Goal: Task Accomplishment & Management: Manage account settings

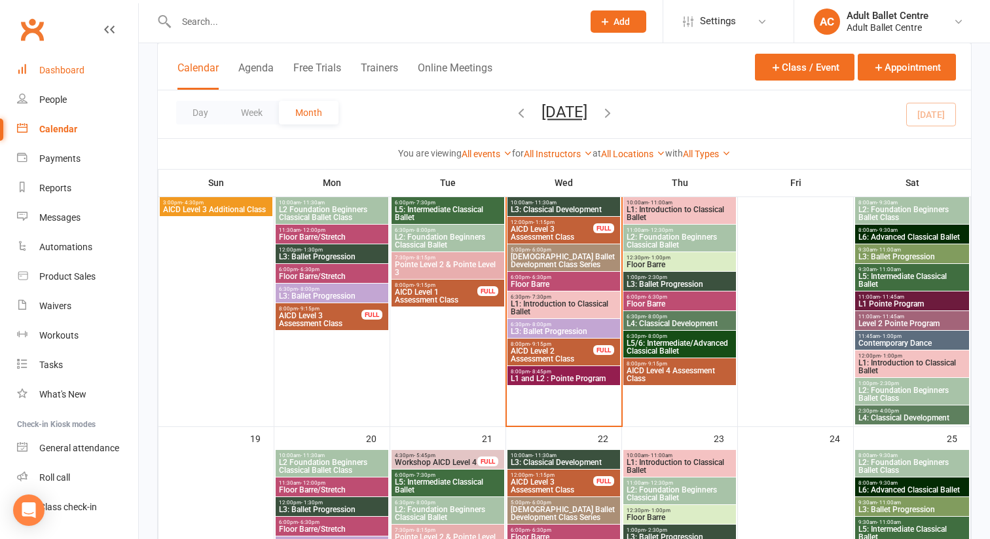
click at [61, 68] on div "Dashboard" at bounding box center [61, 70] width 45 height 10
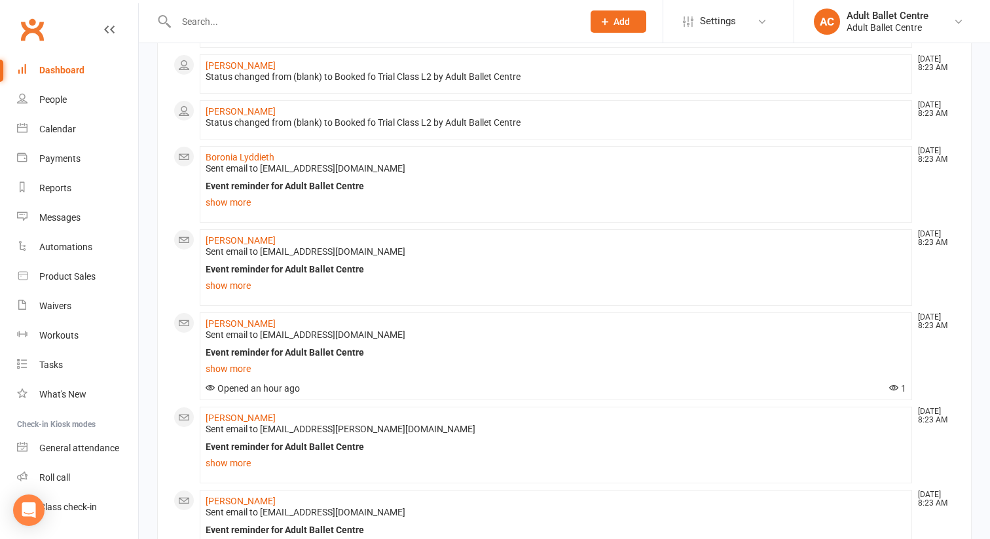
scroll to position [613, 0]
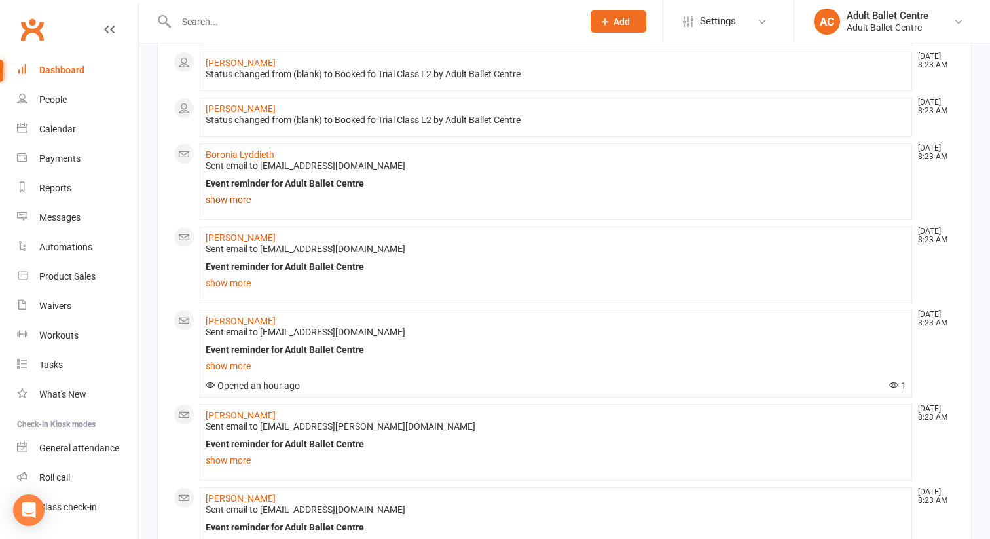
click at [244, 196] on link "show more" at bounding box center [556, 200] width 701 height 18
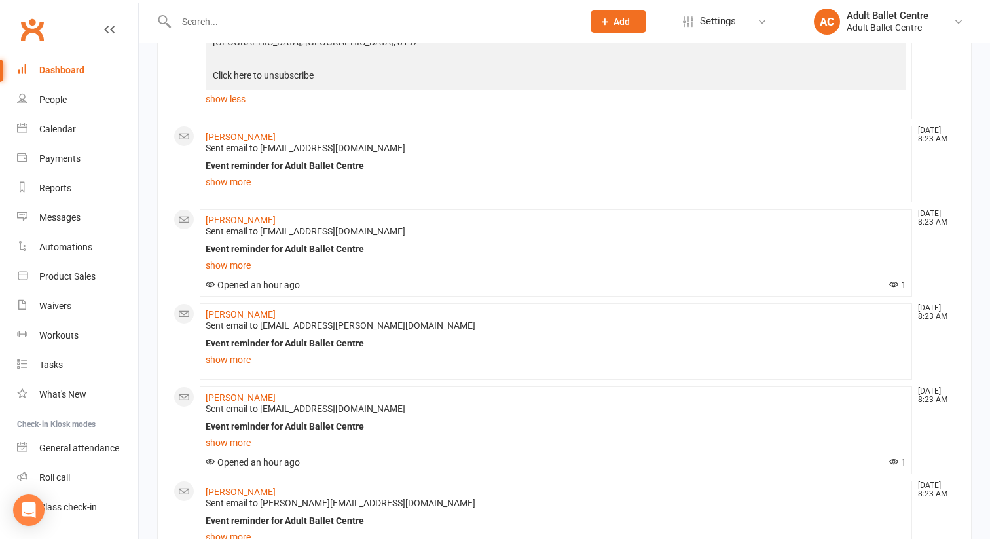
scroll to position [982, 0]
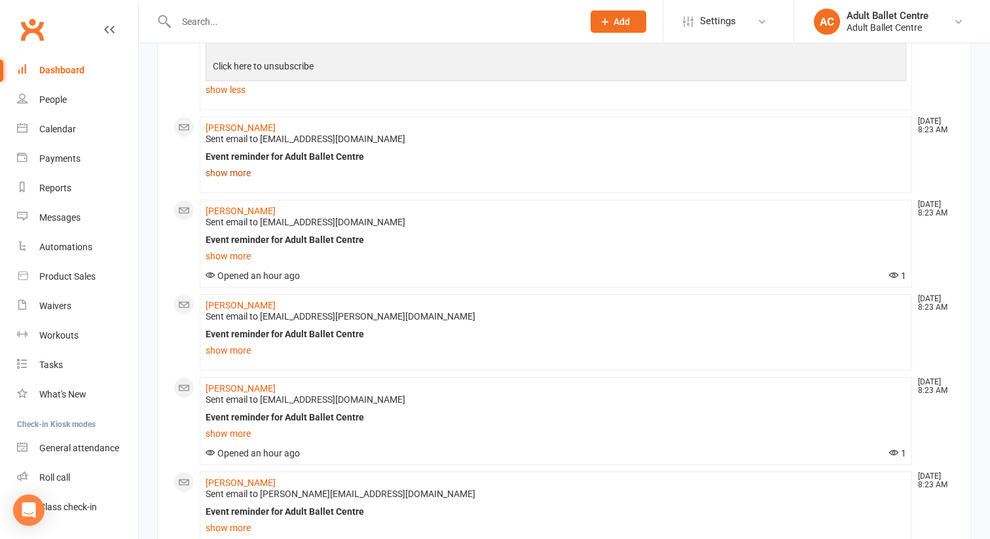
click at [234, 175] on link "show more" at bounding box center [556, 173] width 701 height 18
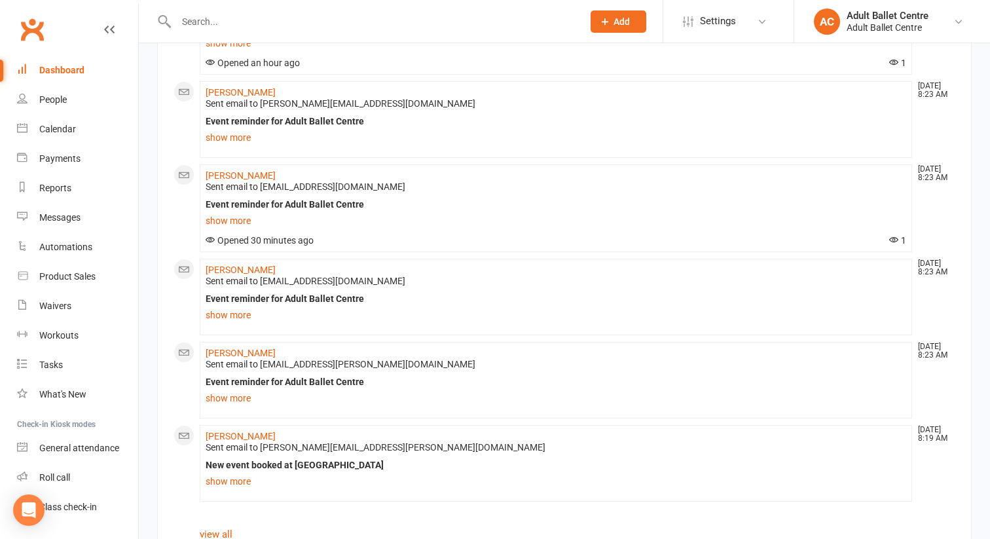
scroll to position [1635, 0]
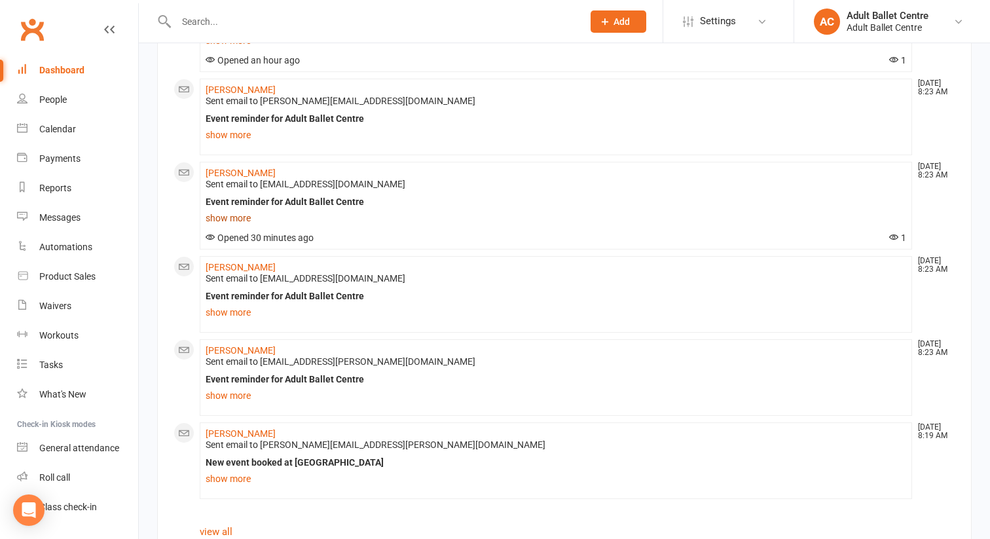
click at [233, 220] on link "show more" at bounding box center [556, 218] width 701 height 18
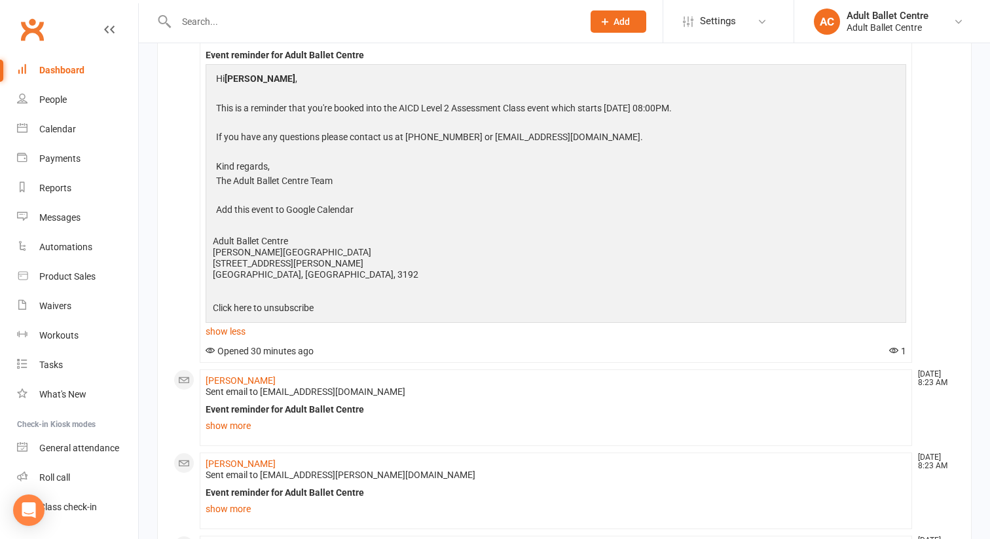
scroll to position [1926, 0]
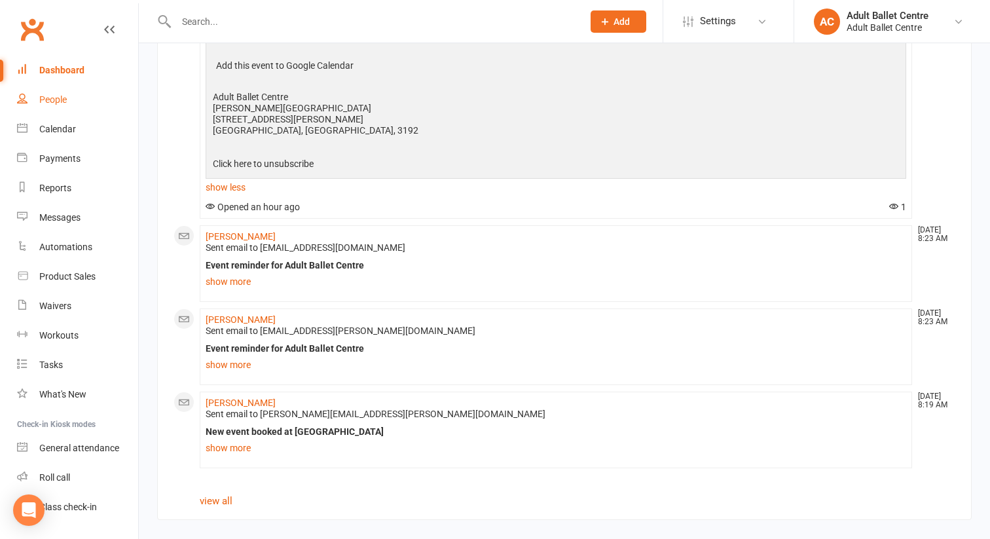
click at [62, 98] on div "People" at bounding box center [53, 99] width 28 height 10
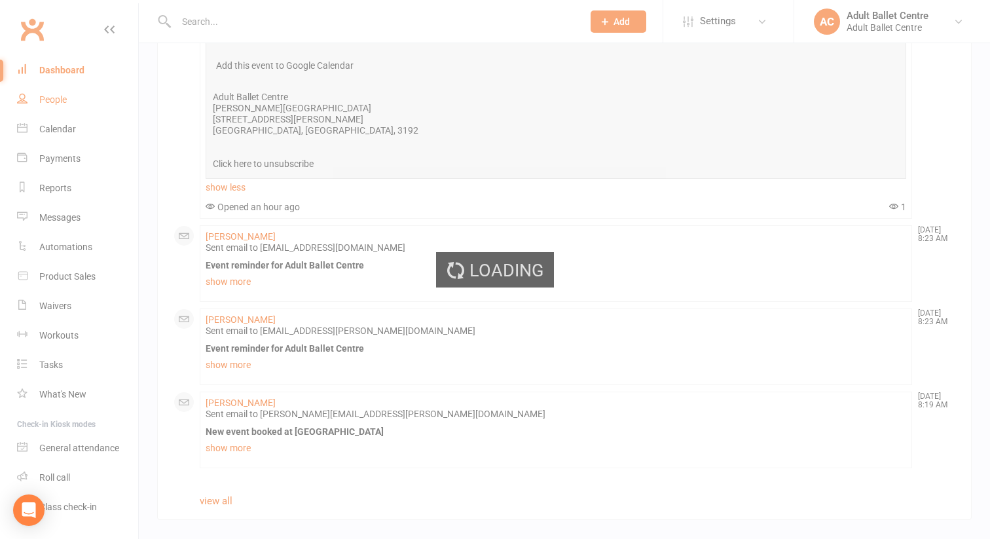
select select "100"
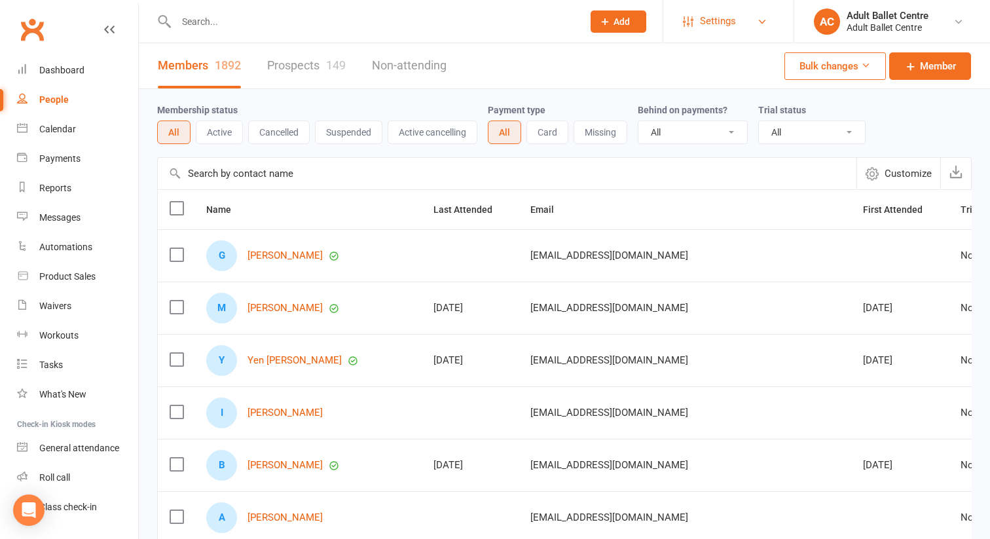
click at [703, 24] on span "Settings" at bounding box center [718, 21] width 36 height 29
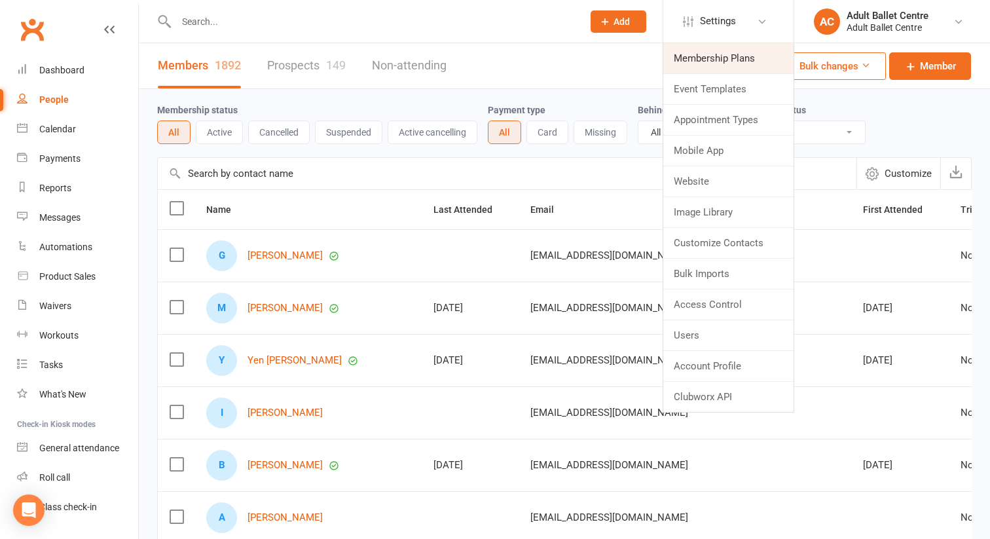
click at [705, 55] on link "Membership Plans" at bounding box center [728, 58] width 130 height 30
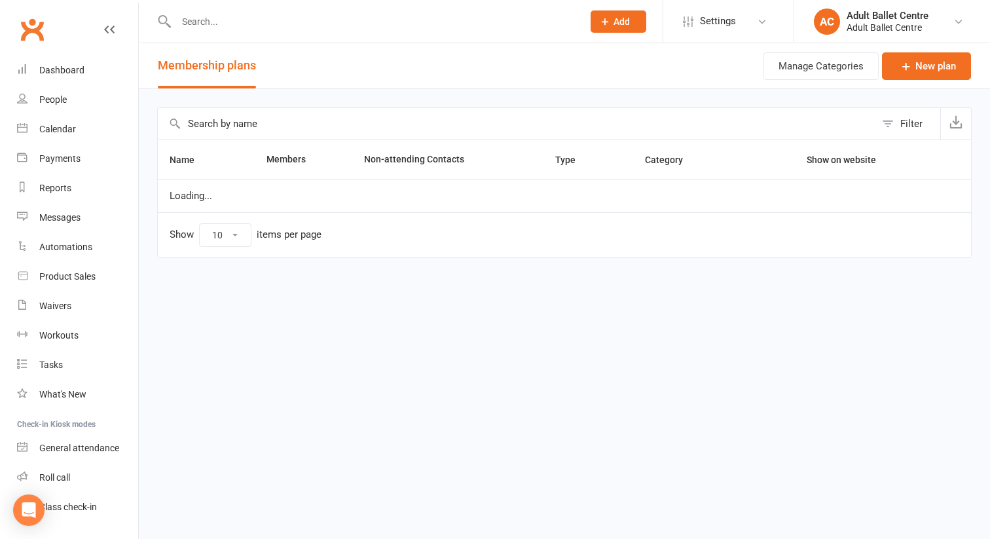
select select "50"
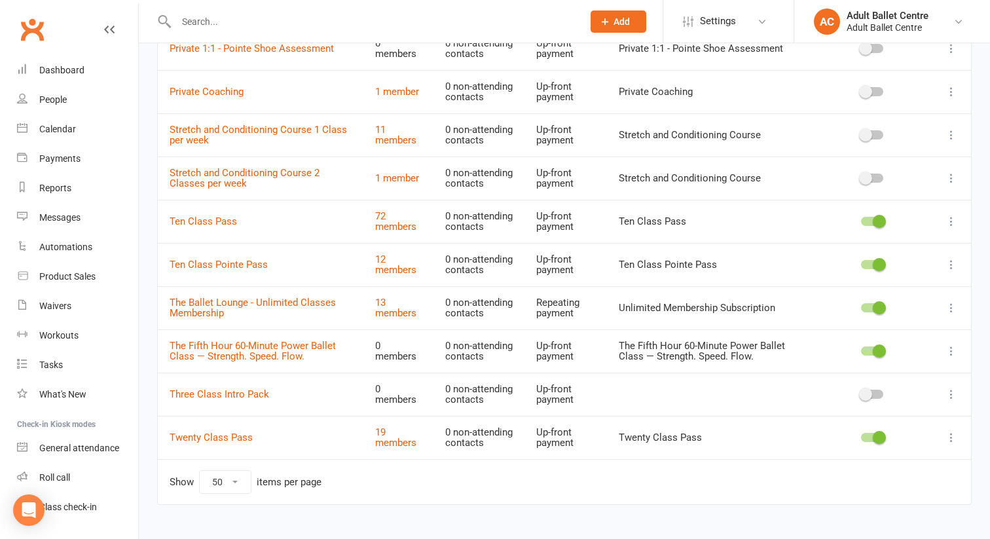
scroll to position [722, 0]
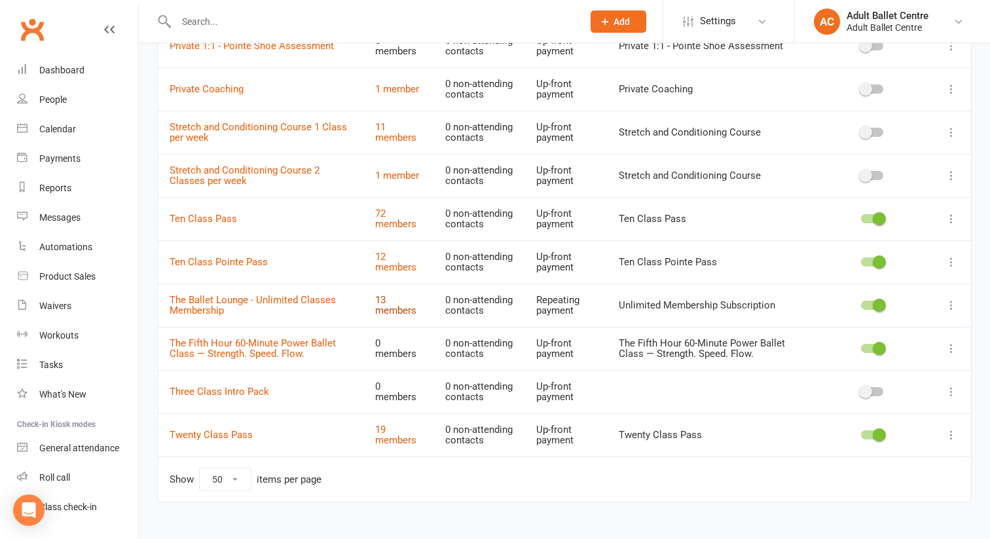
click at [378, 302] on link "13 members" at bounding box center [395, 305] width 41 height 23
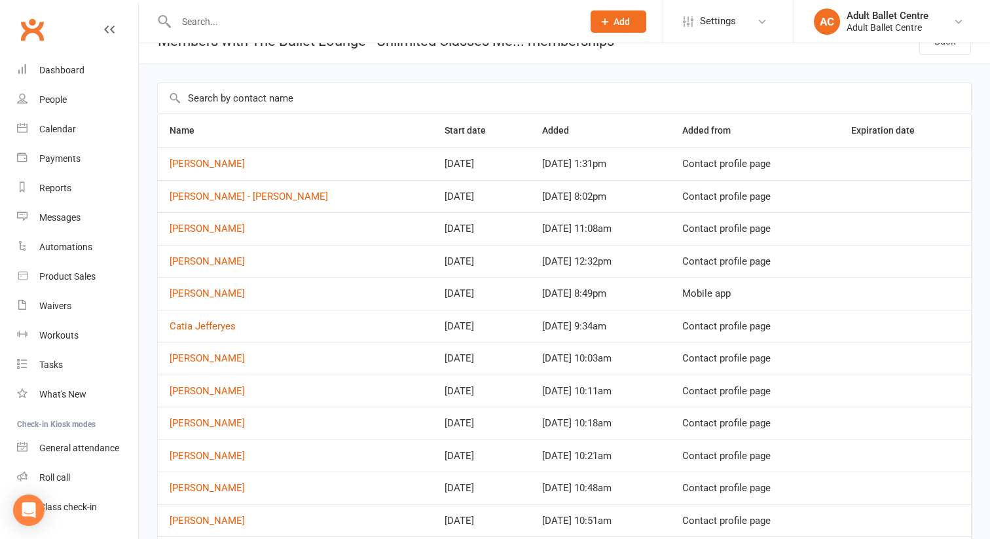
scroll to position [27, 0]
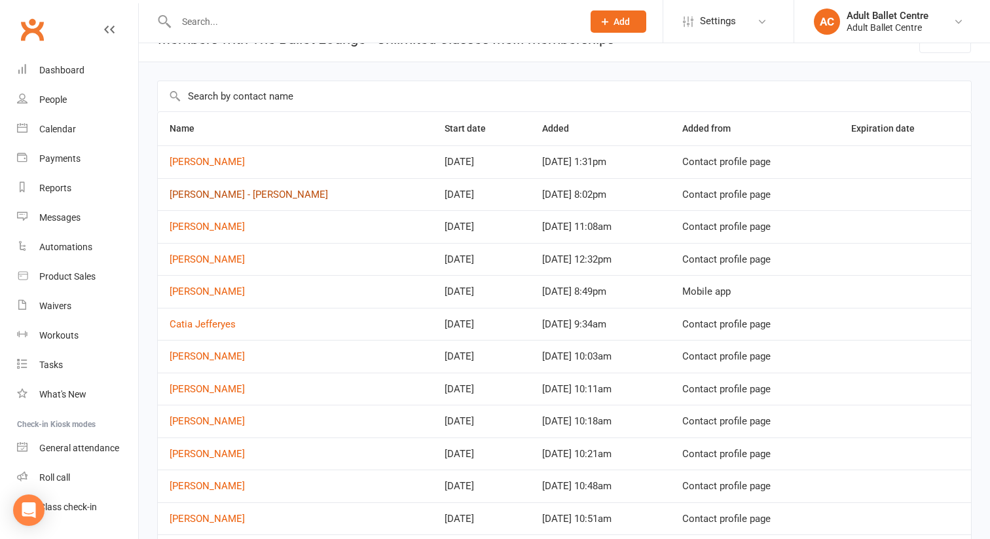
click at [263, 195] on link "[PERSON_NAME] - [PERSON_NAME]" at bounding box center [249, 195] width 158 height 12
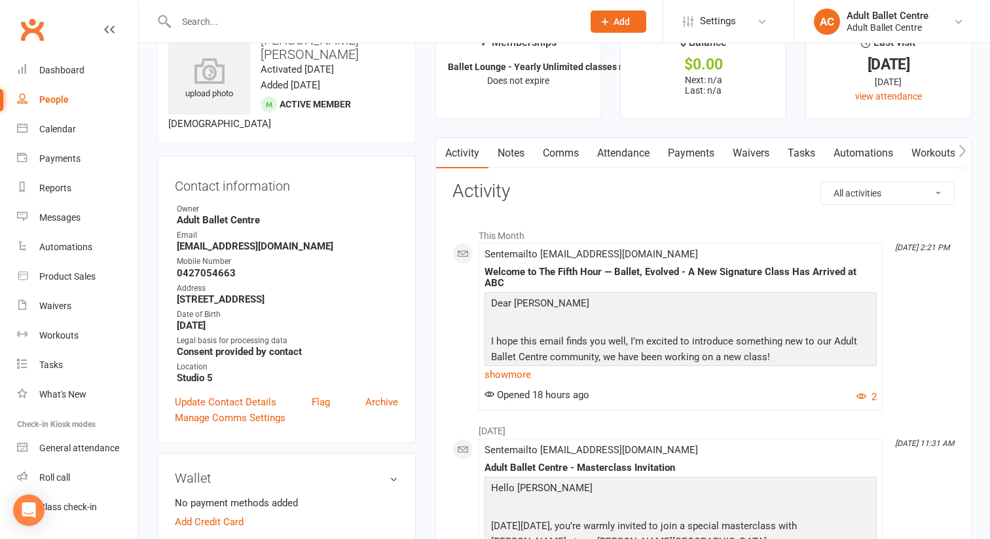
scroll to position [41, 0]
click at [381, 394] on link "Archive" at bounding box center [381, 402] width 33 height 16
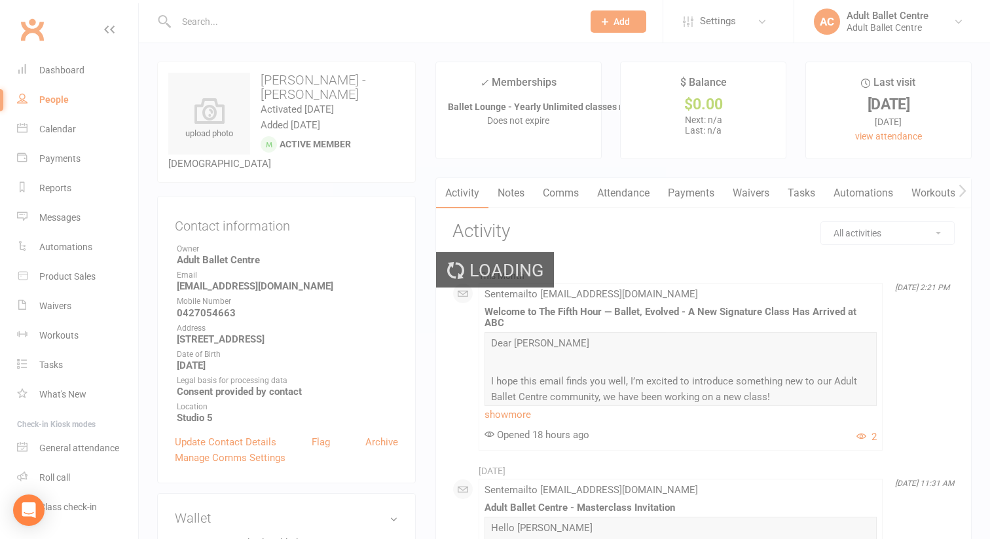
select select "100"
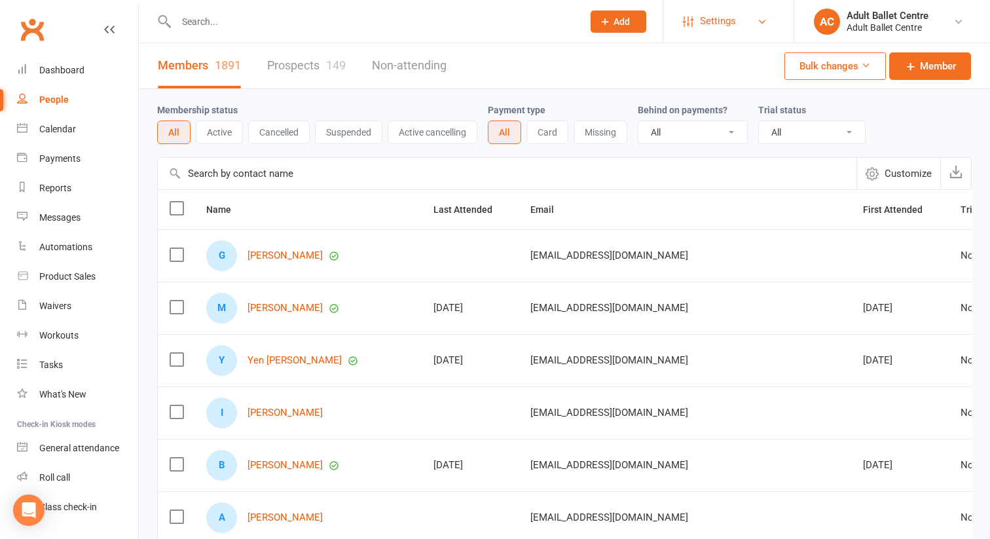
click at [701, 17] on span "Settings" at bounding box center [718, 21] width 36 height 29
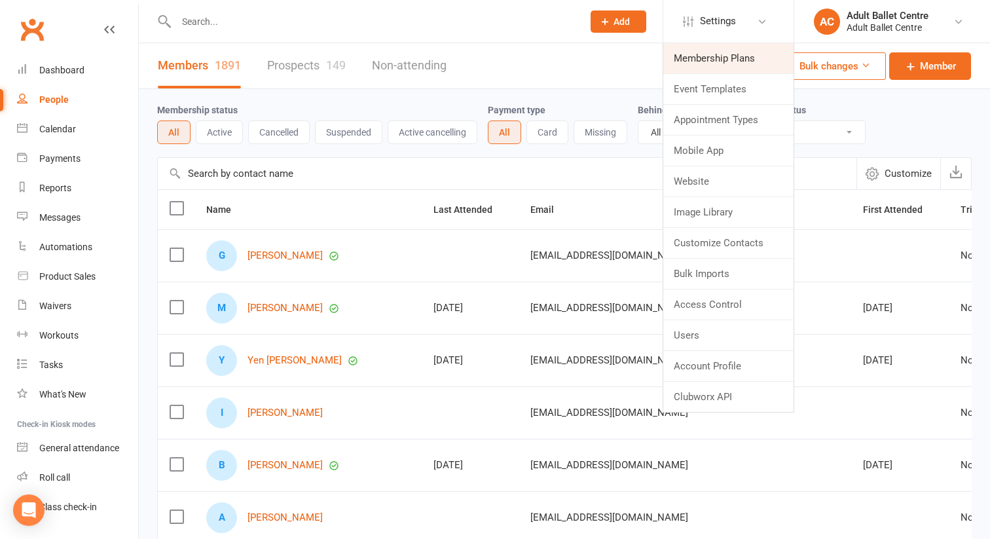
click at [701, 52] on link "Membership Plans" at bounding box center [728, 58] width 130 height 30
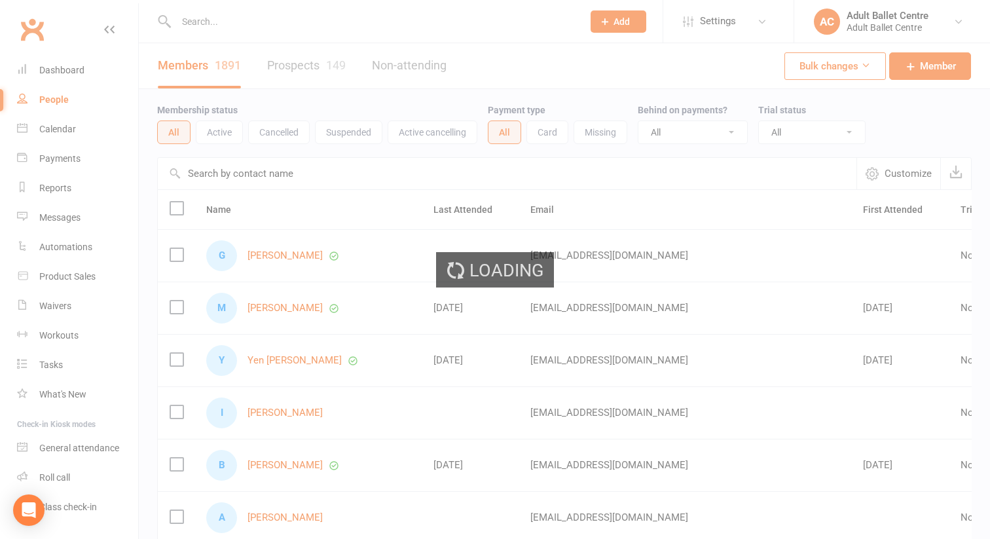
select select "50"
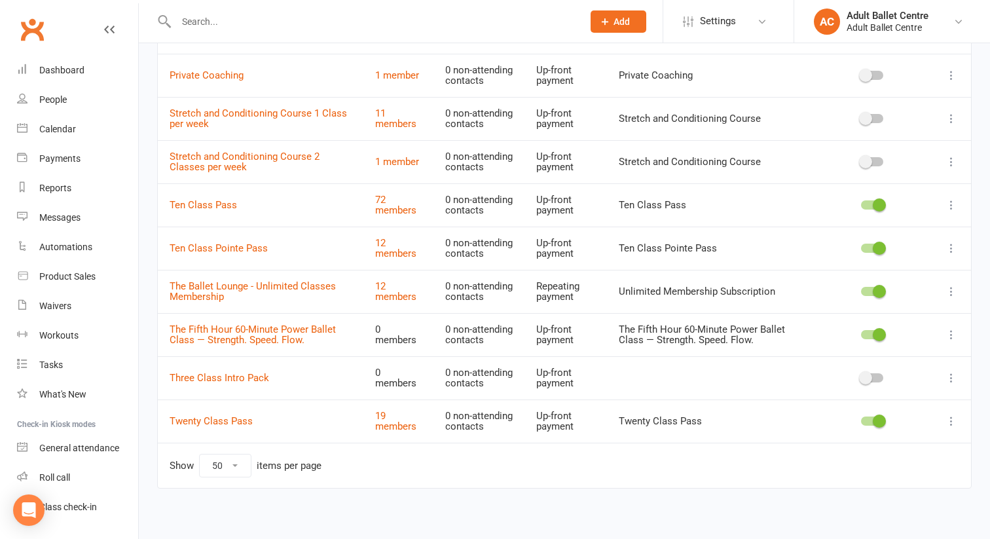
scroll to position [737, 0]
click at [377, 295] on link "12 members" at bounding box center [395, 290] width 41 height 23
